Goal: Task Accomplishment & Management: Complete application form

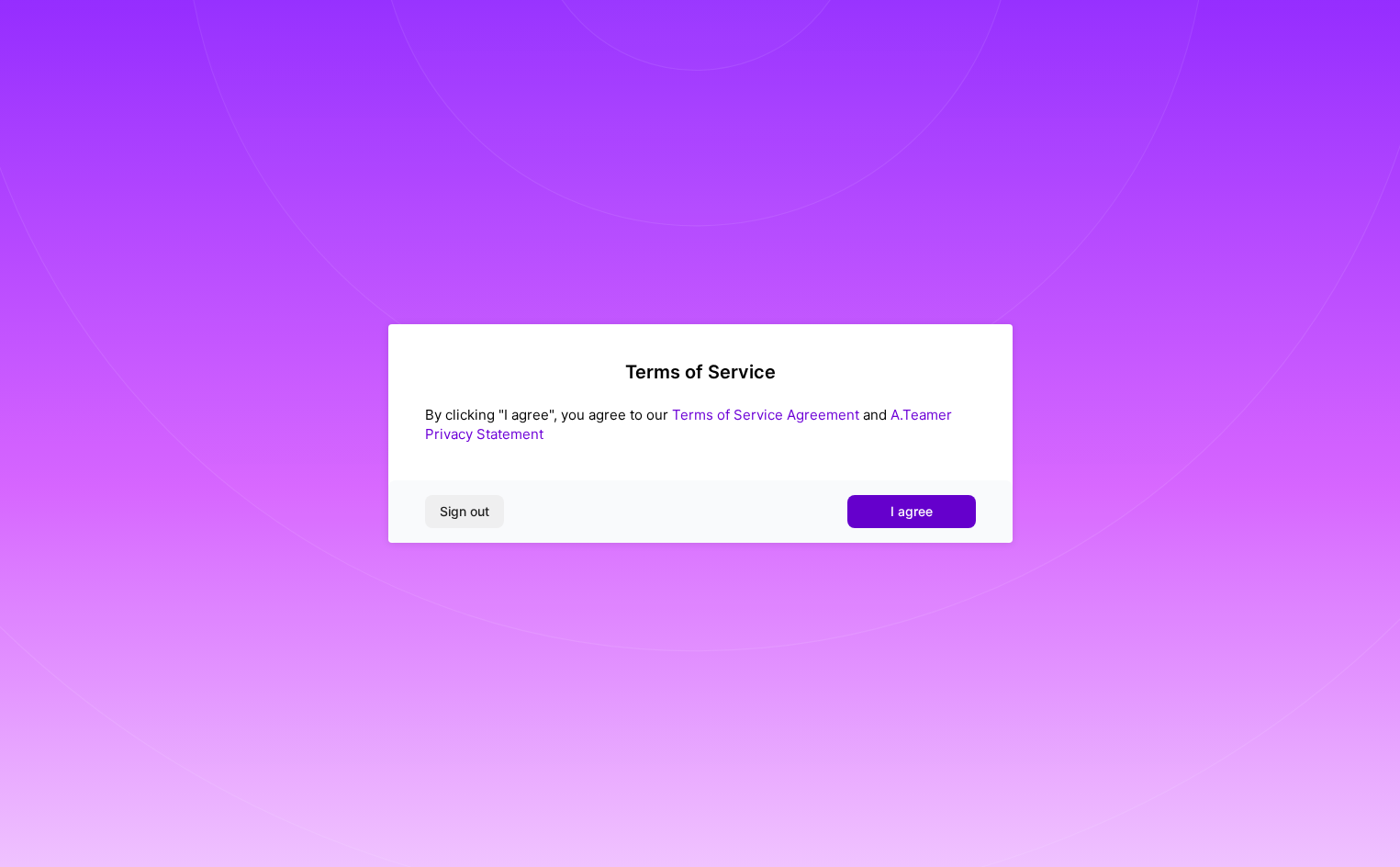
click at [909, 509] on span "I agree" at bounding box center [911, 511] width 42 height 19
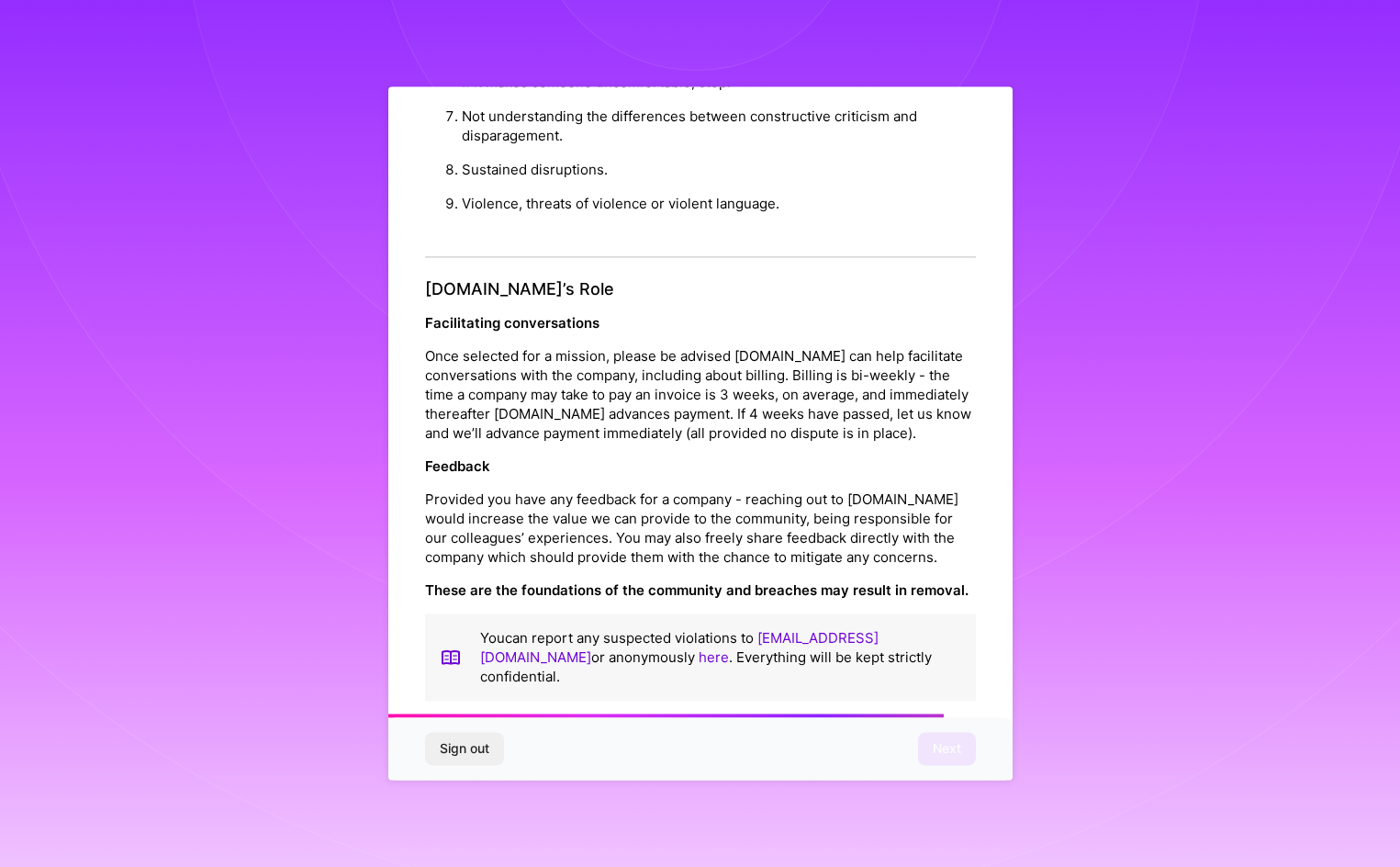
scroll to position [1959, 0]
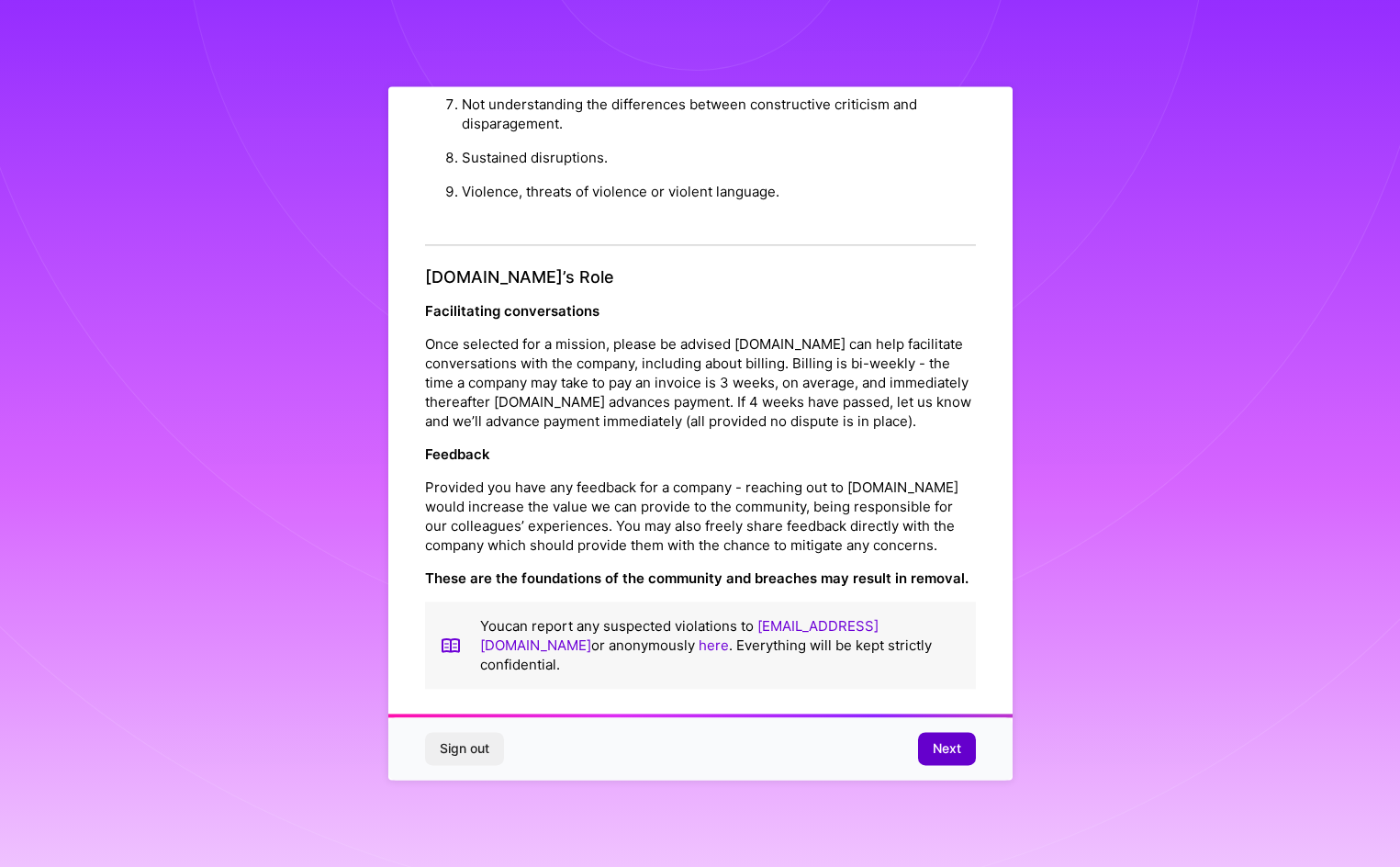
click at [941, 749] on span "Next" at bounding box center [947, 750] width 28 height 19
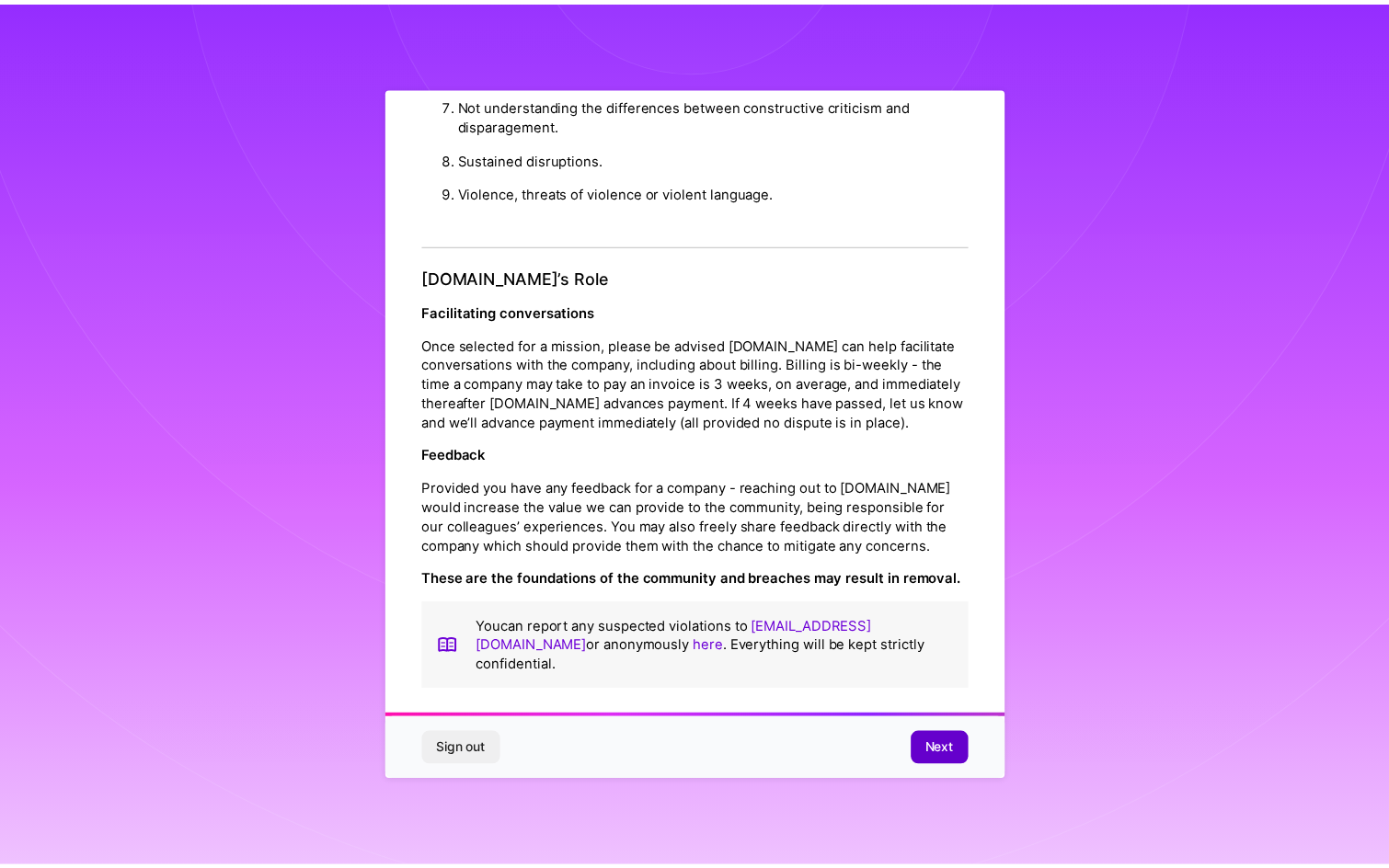
scroll to position [0, 0]
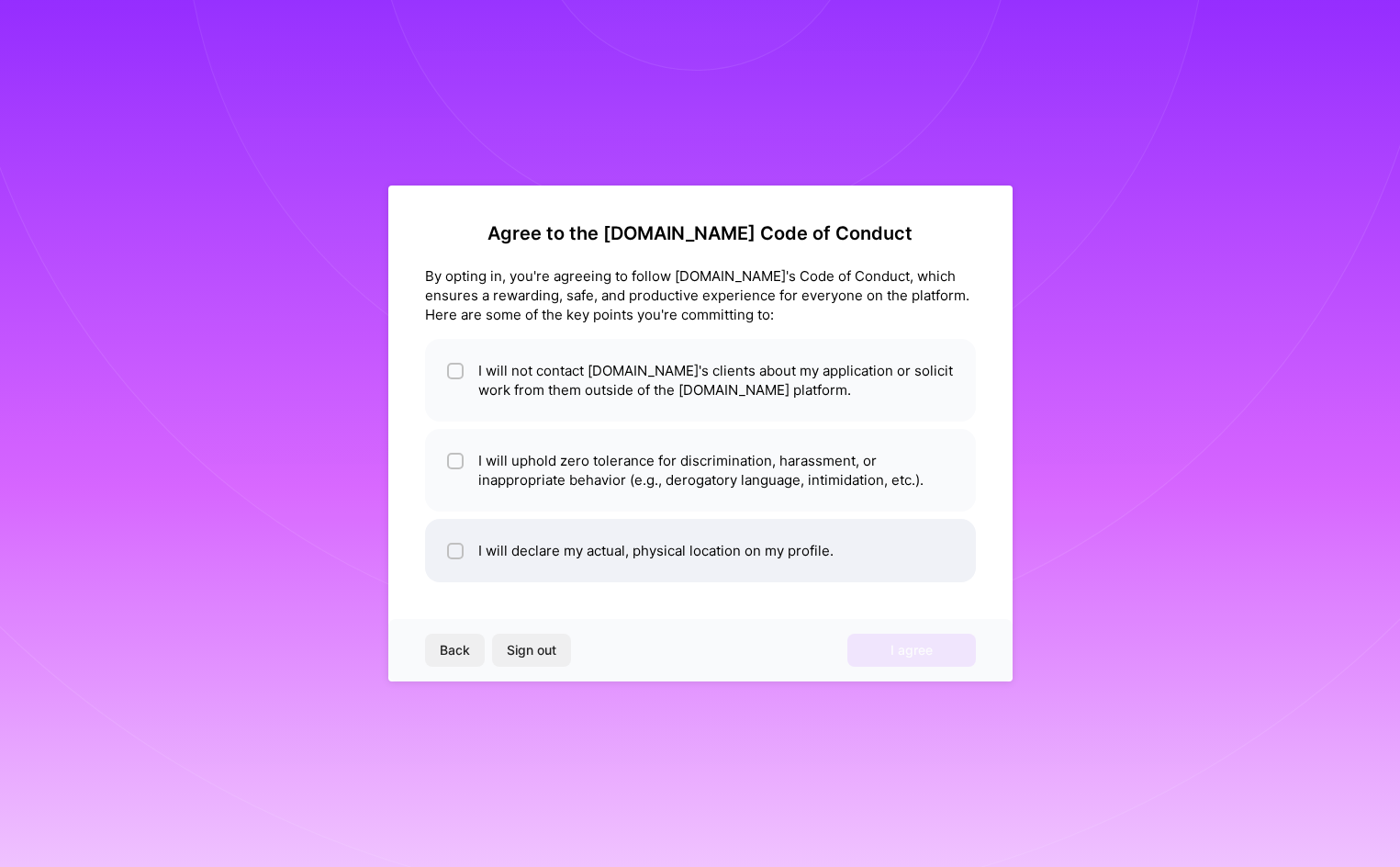
click at [443, 539] on li "I will declare my actual, physical location on my profile." at bounding box center [700, 551] width 551 height 64
checkbox input "true"
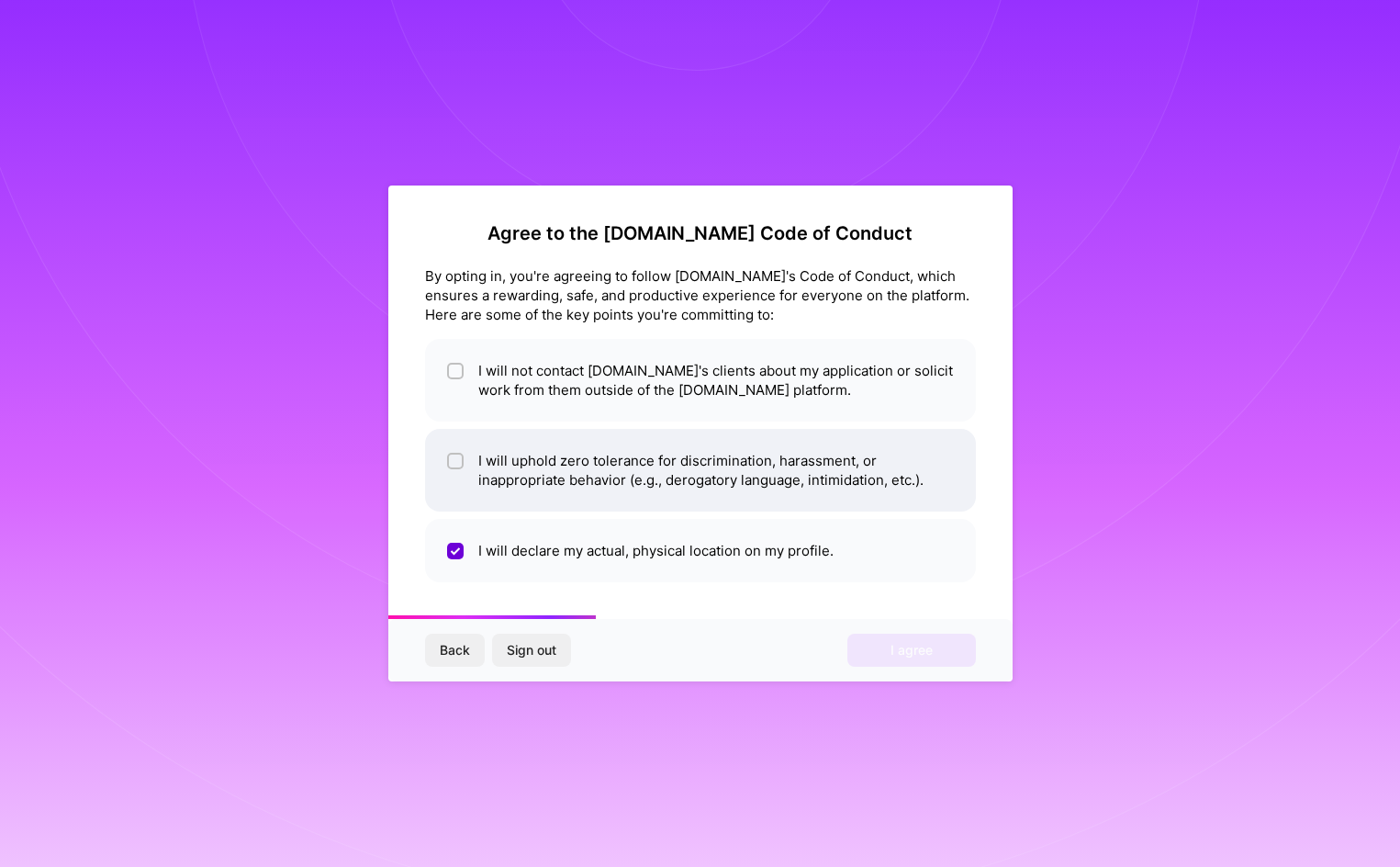
click at [451, 480] on span at bounding box center [456, 469] width 17 height 38
checkbox input "true"
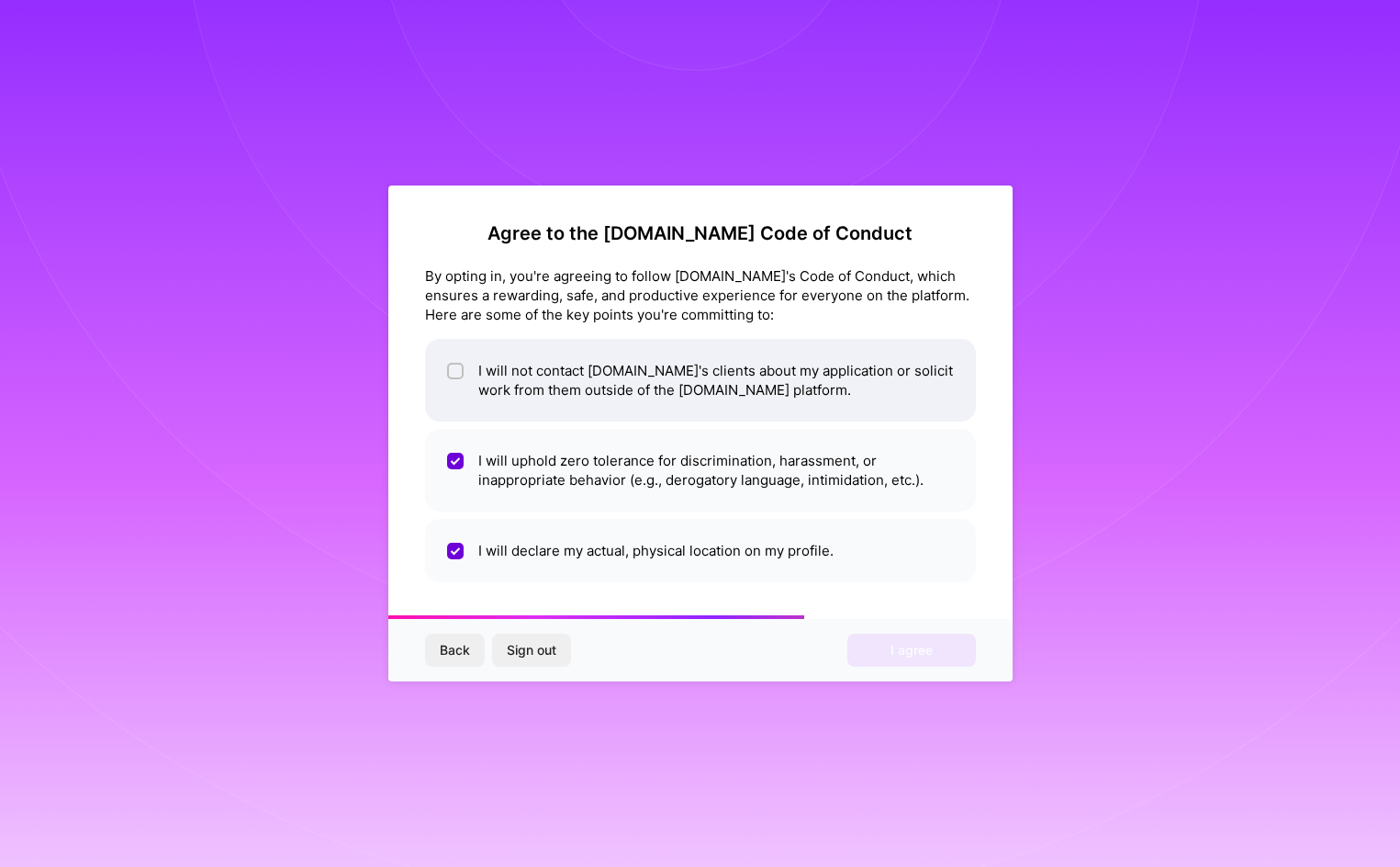
click at [460, 372] on input "checkbox" at bounding box center [457, 372] width 13 height 13
checkbox input "true"
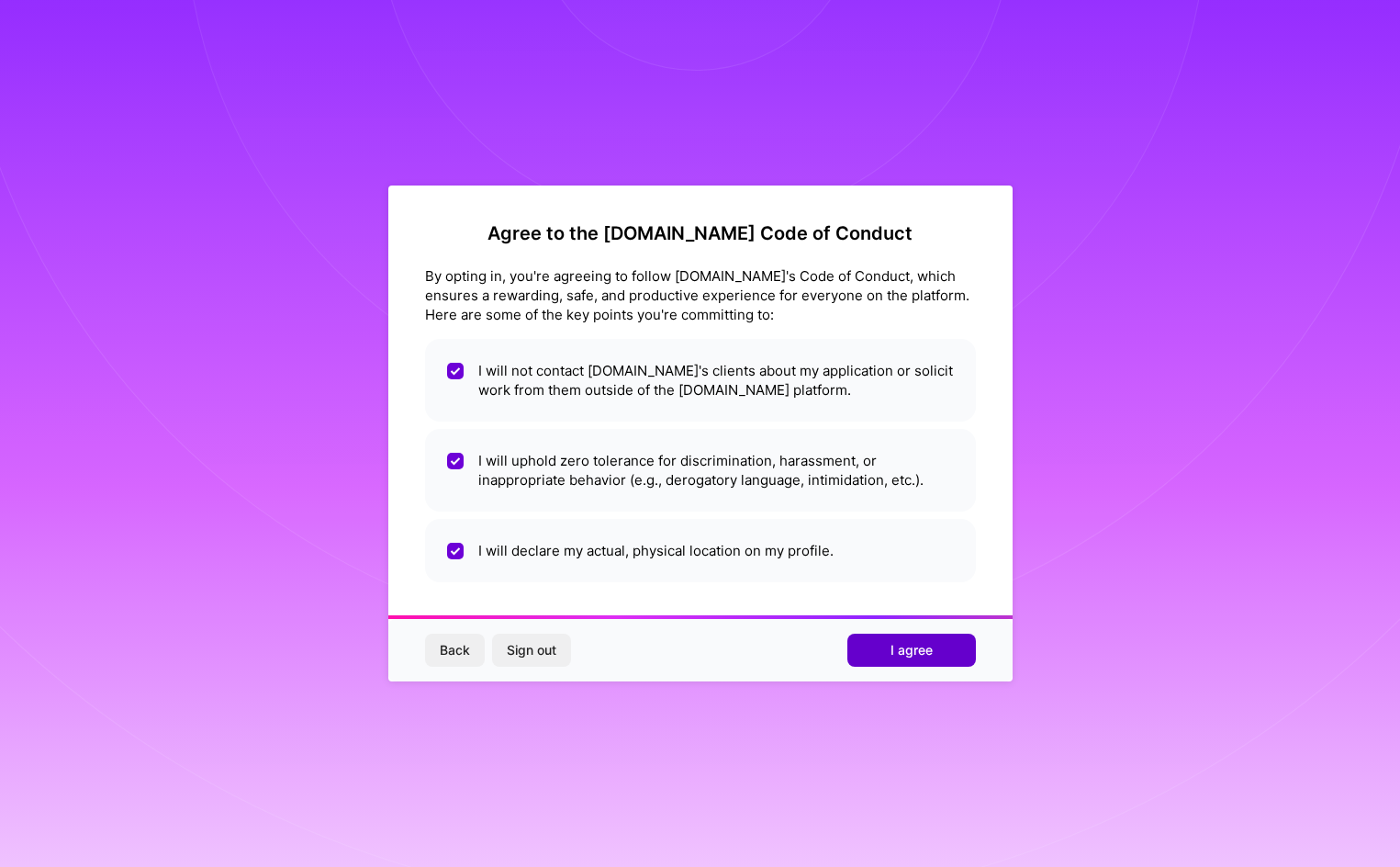
click at [916, 660] on button "I agree" at bounding box center [911, 649] width 129 height 33
